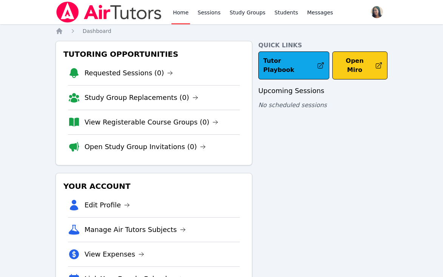
click at [335, 62] on button "Open Miro" at bounding box center [360, 65] width 55 height 28
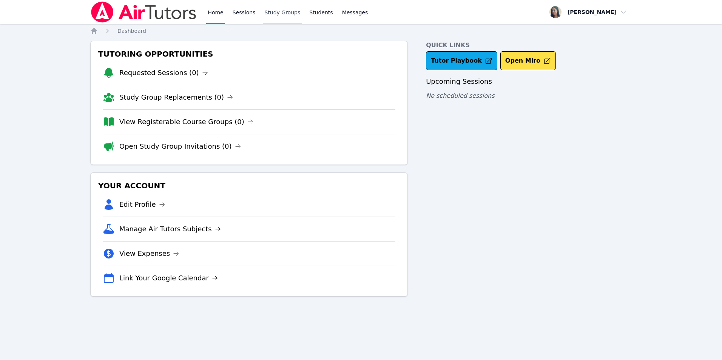
click at [283, 13] on link "Study Groups" at bounding box center [282, 12] width 39 height 24
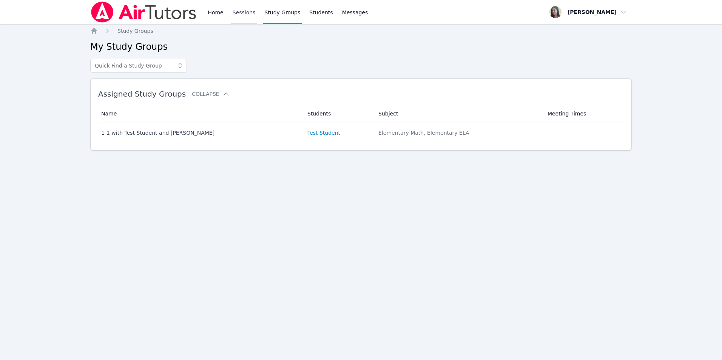
click at [233, 12] on link "Sessions" at bounding box center [244, 12] width 26 height 24
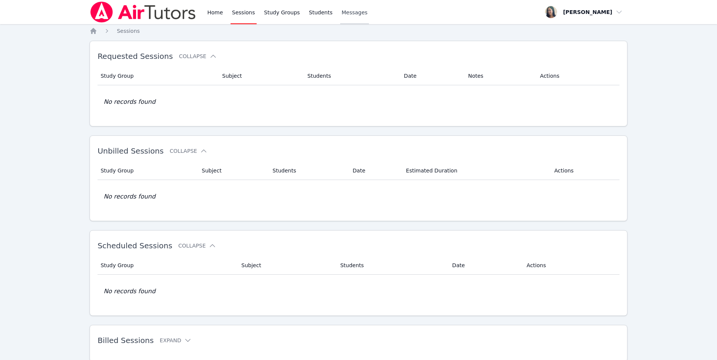
click at [356, 14] on link "Messages" at bounding box center [354, 12] width 29 height 24
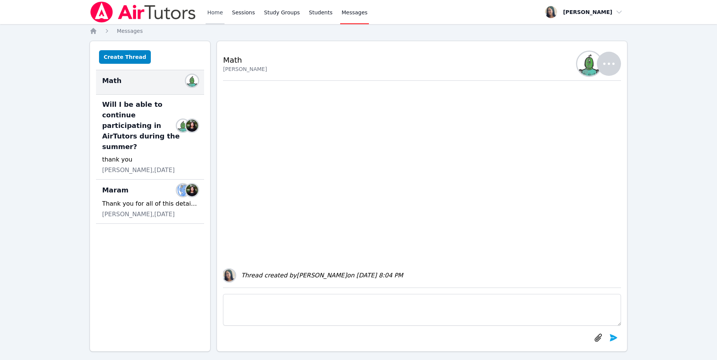
click at [212, 9] on link "Home" at bounding box center [215, 12] width 19 height 24
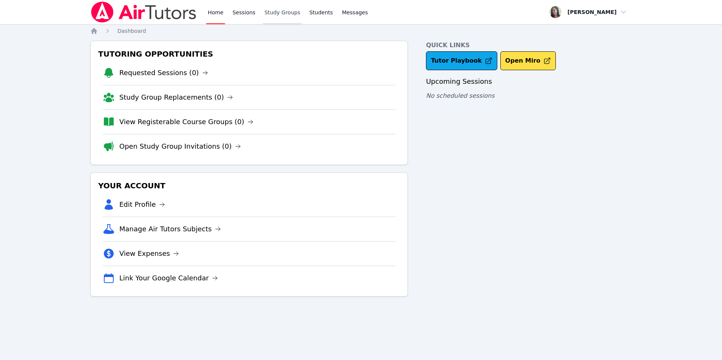
click at [272, 12] on link "Study Groups" at bounding box center [282, 12] width 39 height 24
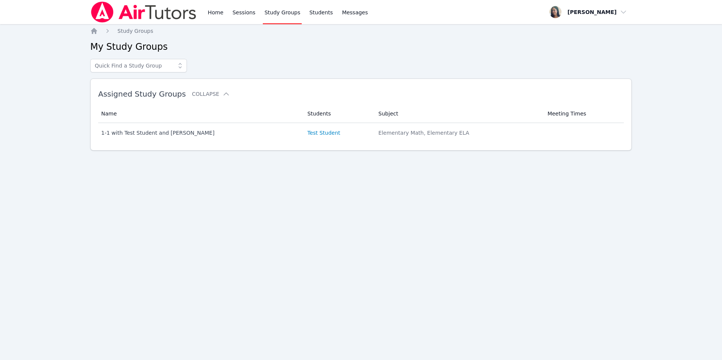
click at [182, 69] on icon at bounding box center [180, 66] width 8 height 8
click at [214, 12] on link "Home" at bounding box center [215, 12] width 19 height 24
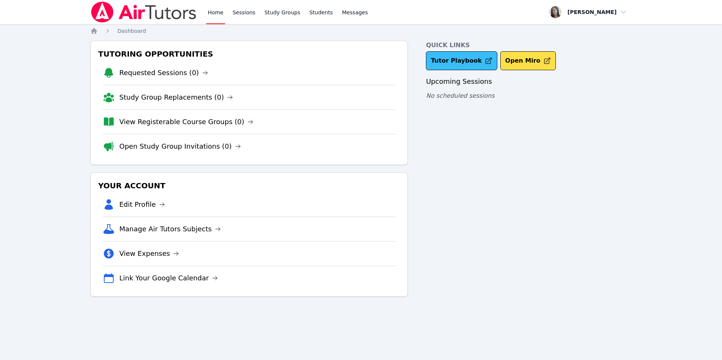
click at [449, 62] on link "Tutor Playbook" at bounding box center [461, 60] width 71 height 19
